Goal: Information Seeking & Learning: Find specific page/section

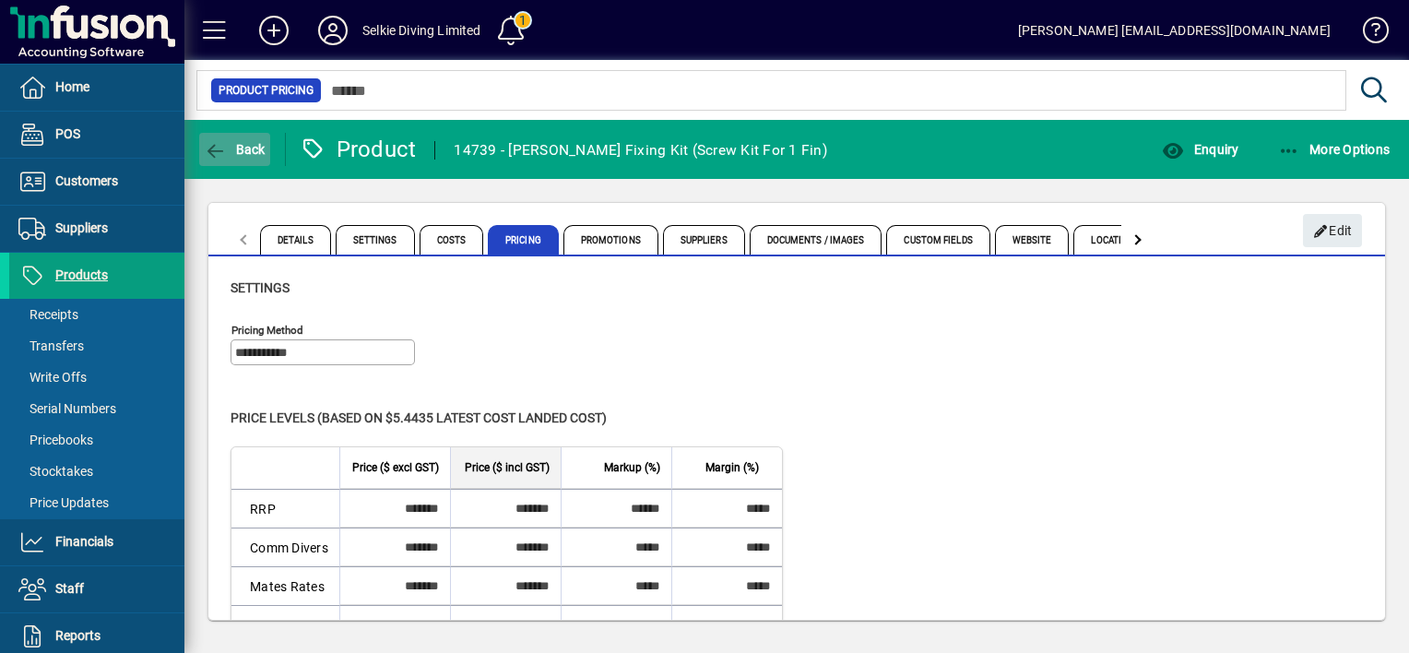
click at [226, 149] on span "Back" at bounding box center [235, 149] width 62 height 15
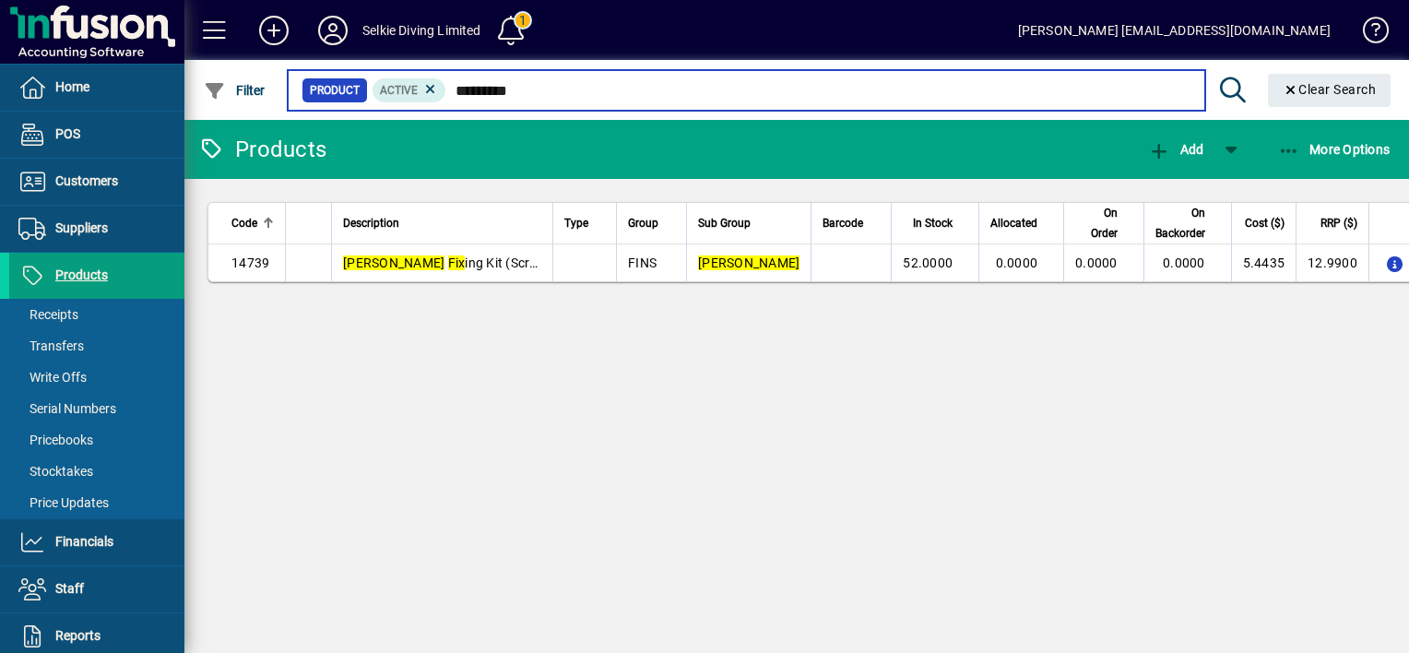
drag, startPoint x: 536, startPoint y: 91, endPoint x: 446, endPoint y: 92, distance: 90.3
click at [446, 92] on input "*********" at bounding box center [817, 90] width 743 height 26
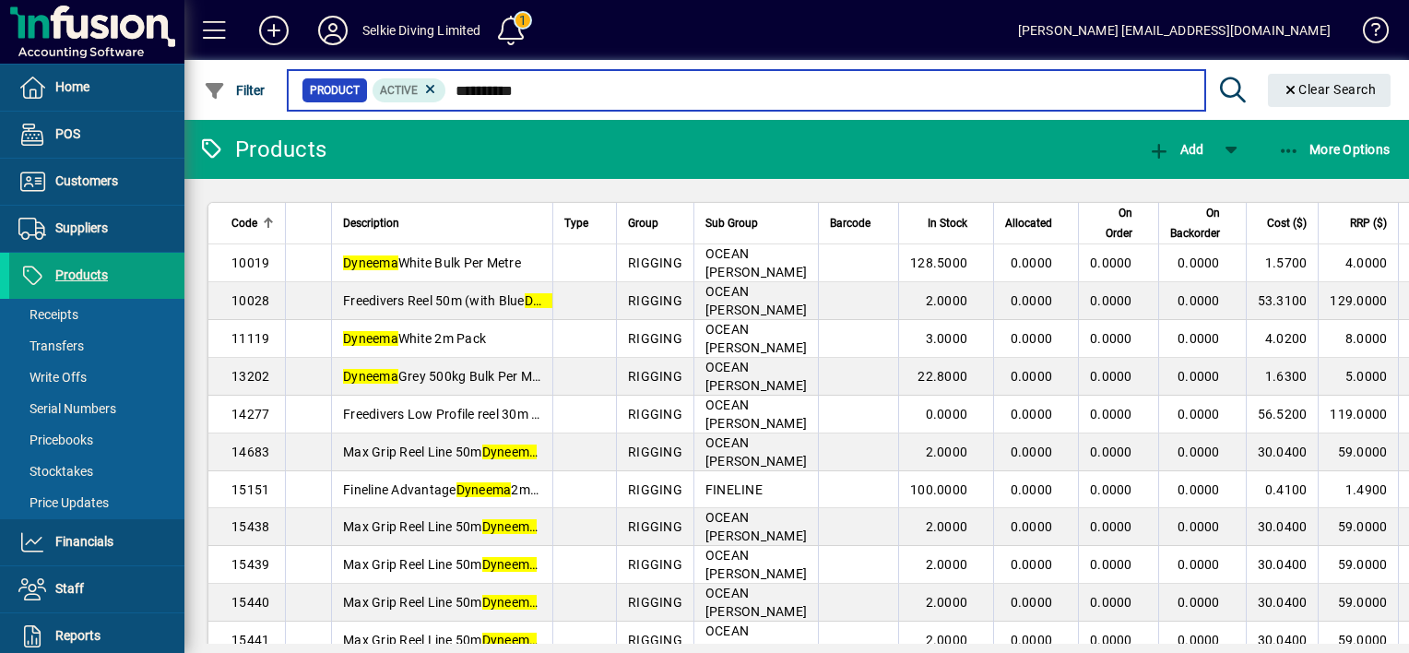
type input "**********"
